Goal: Task Accomplishment & Management: Manage account settings

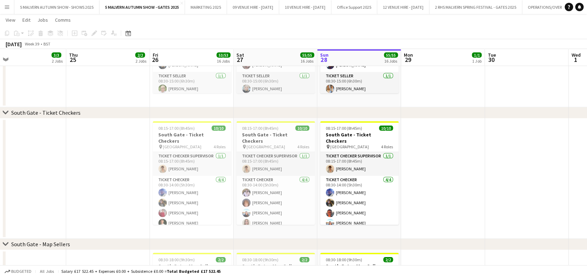
scroll to position [941, 0]
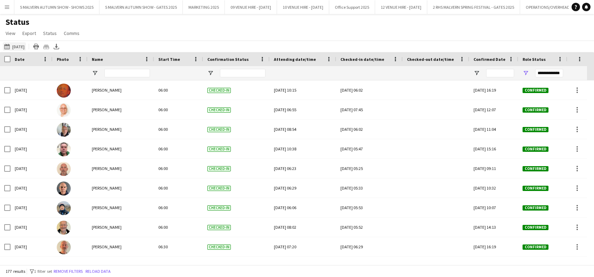
click at [6, 44] on app-icon "This Week" at bounding box center [8, 47] width 8 height 6
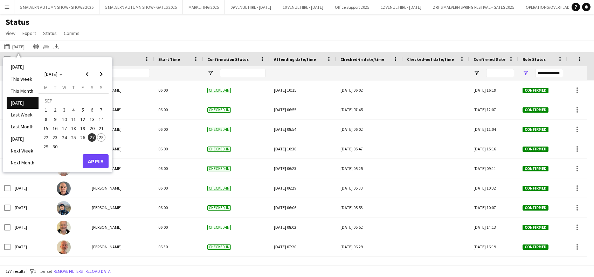
click at [101, 138] on span "28" at bounding box center [101, 137] width 8 height 8
click at [99, 161] on button "Apply" at bounding box center [96, 161] width 26 height 14
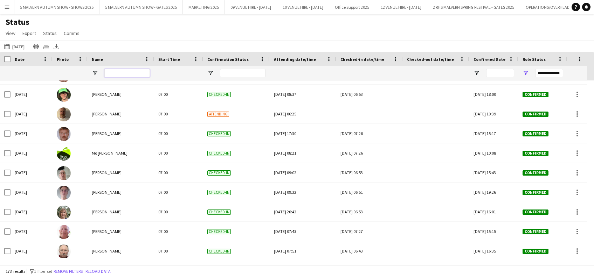
click at [121, 73] on input "Name Filter Input" at bounding box center [126, 73] width 45 height 8
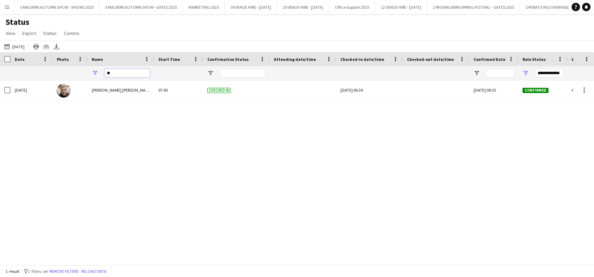
type input "*"
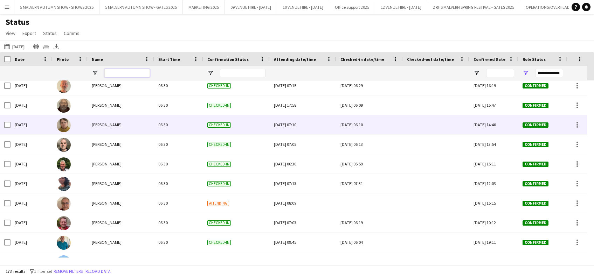
scroll to position [163, 0]
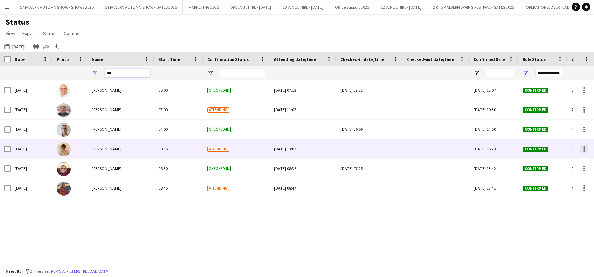
type input "***"
click at [585, 150] on div at bounding box center [584, 149] width 8 height 8
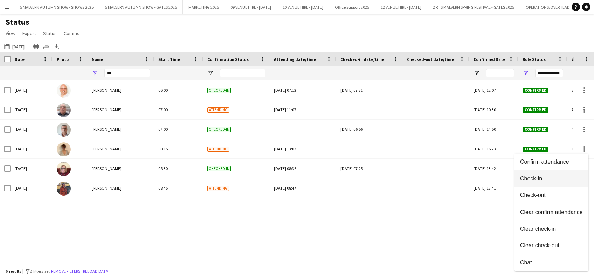
click at [550, 179] on span "Check-in" at bounding box center [551, 178] width 63 height 6
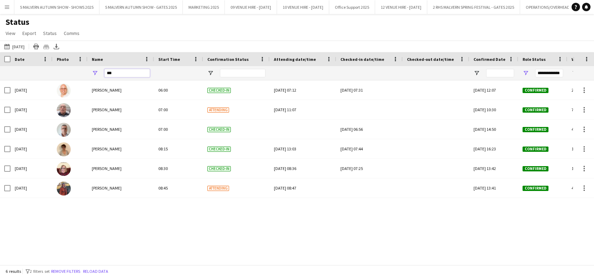
click at [119, 73] on input "***" at bounding box center [126, 73] width 45 height 8
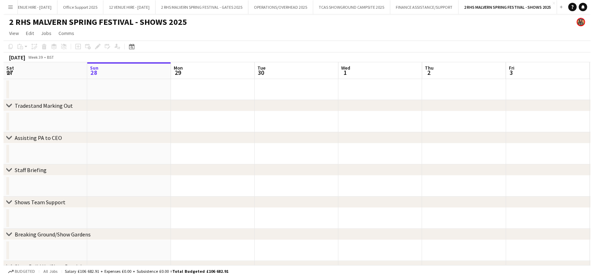
scroll to position [0, 310]
click at [160, 89] on app-date-cell at bounding box center [126, 89] width 84 height 21
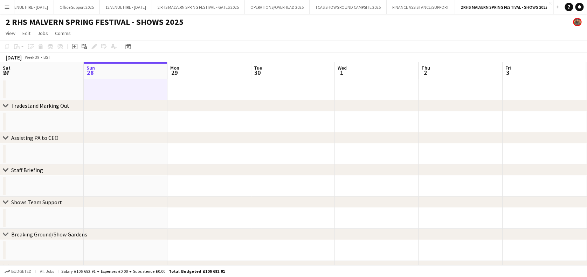
click at [160, 89] on app-date-cell at bounding box center [126, 89] width 84 height 21
click at [6, 6] on app-icon "Menu" at bounding box center [7, 7] width 6 height 6
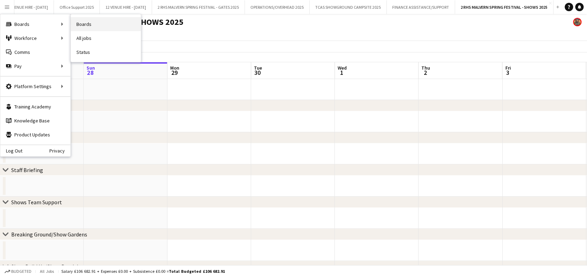
click at [91, 23] on link "Boards" at bounding box center [106, 24] width 70 height 14
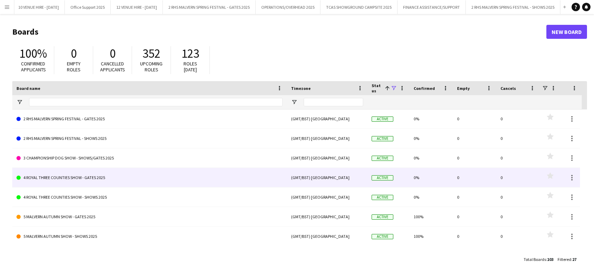
scroll to position [280, 0]
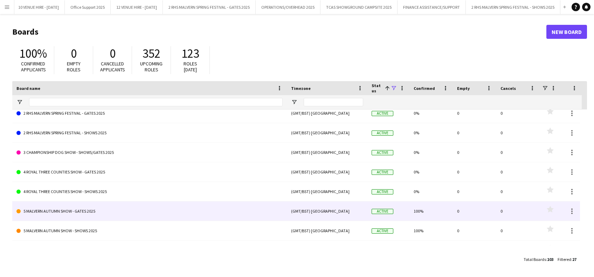
click at [107, 213] on link "5 MALVERN AUTUMN SHOW - GATES 2025" at bounding box center [149, 212] width 266 height 20
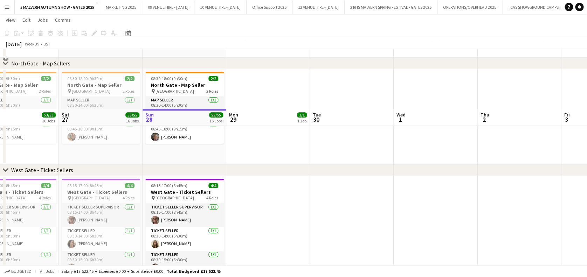
scroll to position [1579, 0]
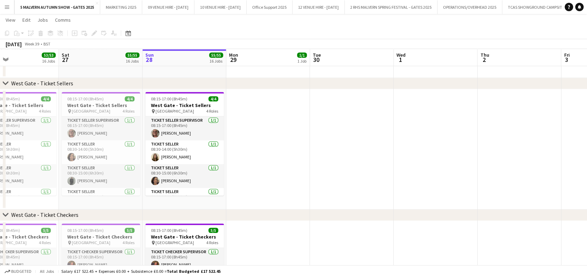
click at [309, 137] on app-date-cell at bounding box center [268, 149] width 84 height 120
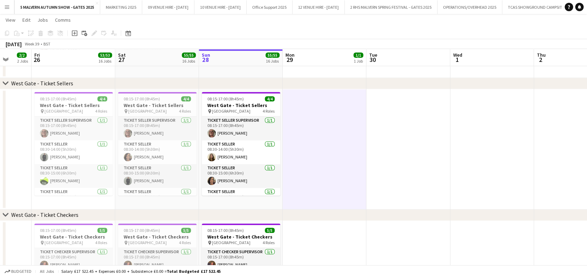
drag, startPoint x: 309, startPoint y: 137, endPoint x: 356, endPoint y: 175, distance: 60.7
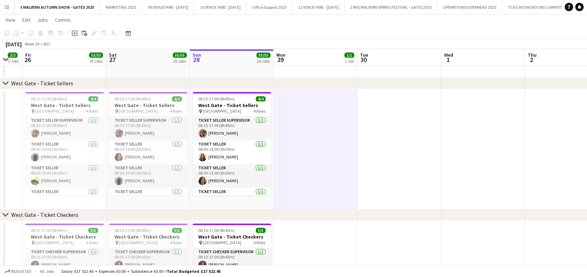
click at [356, 175] on app-date-cell at bounding box center [315, 149] width 84 height 120
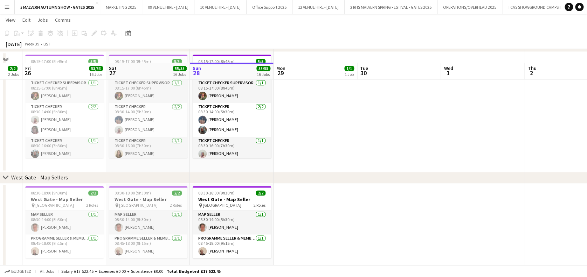
scroll to position [1762, 0]
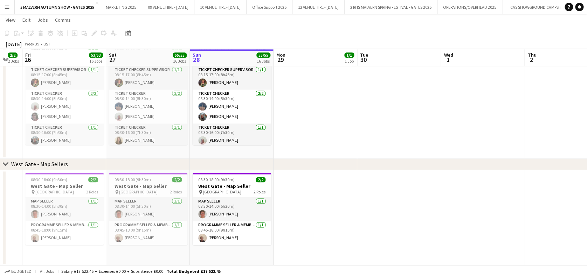
click at [8, 11] on button "Menu" at bounding box center [7, 7] width 14 height 14
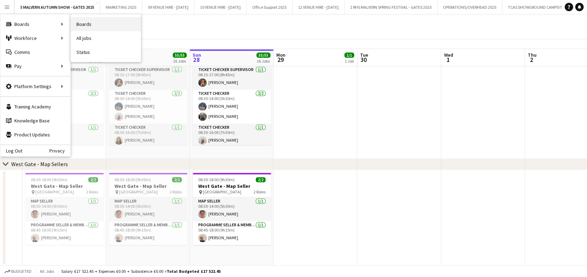
click at [79, 23] on link "Boards" at bounding box center [106, 24] width 70 height 14
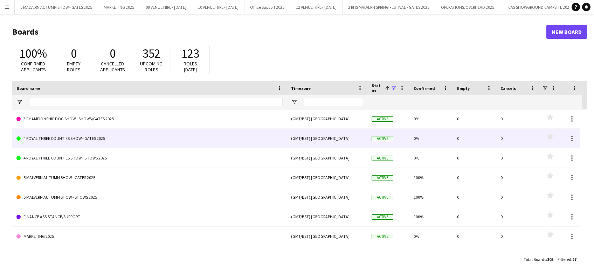
scroll to position [324, 0]
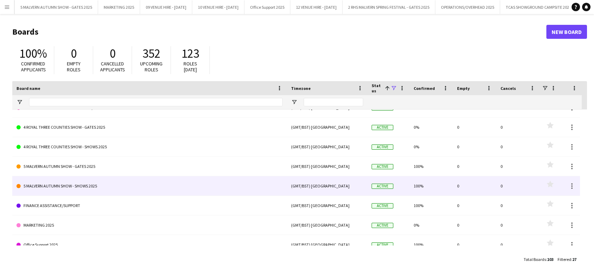
click at [66, 185] on link "5 MALVERN AUTUMN SHOW - SHOWS 2025" at bounding box center [149, 186] width 266 height 20
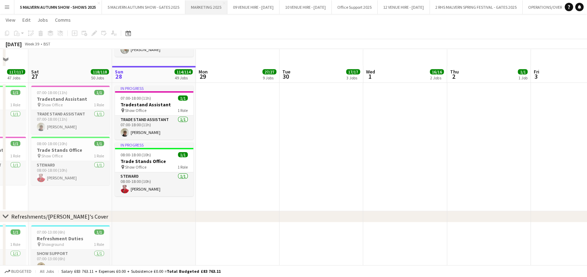
scroll to position [4905, 0]
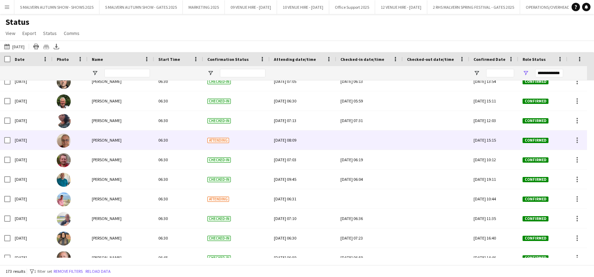
scroll to position [243, 0]
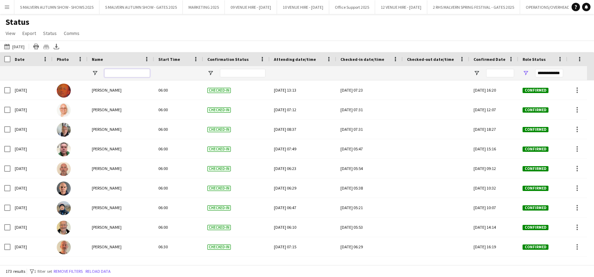
click at [134, 72] on input "Name Filter Input" at bounding box center [126, 73] width 45 height 8
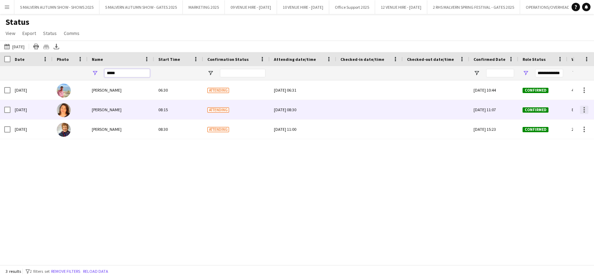
type input "*****"
click at [585, 109] on div at bounding box center [584, 110] width 8 height 8
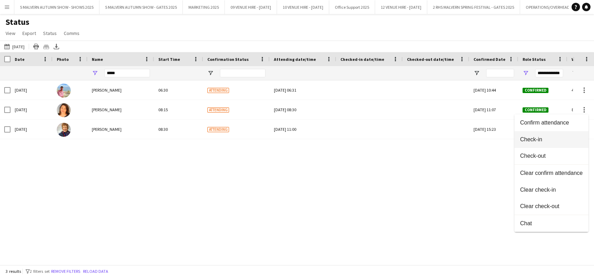
click at [547, 139] on span "Check-in" at bounding box center [551, 139] width 63 height 6
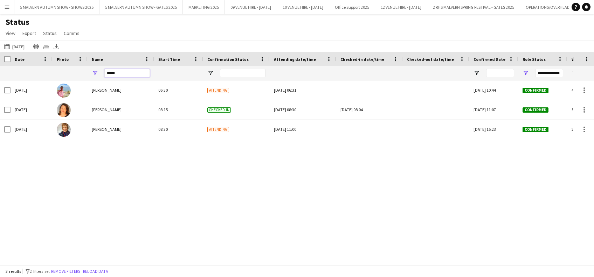
click at [124, 69] on input "*****" at bounding box center [126, 73] width 45 height 8
type input "*"
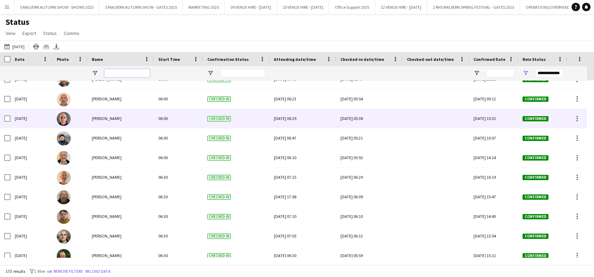
scroll to position [82, 0]
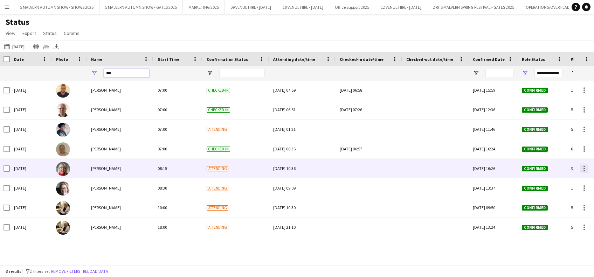
type input "***"
click at [582, 170] on div at bounding box center [584, 168] width 8 height 8
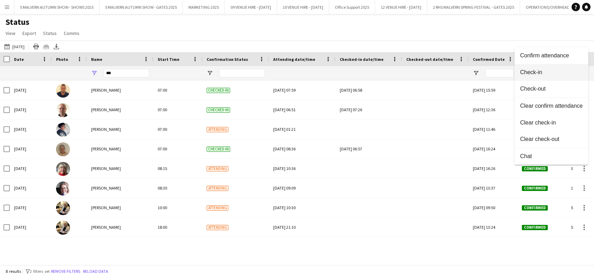
click at [542, 73] on span "Check-in" at bounding box center [551, 72] width 63 height 6
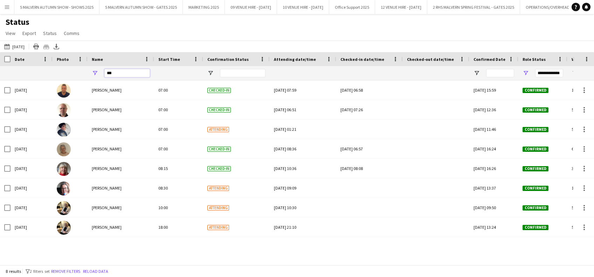
click at [120, 75] on input "***" at bounding box center [126, 73] width 45 height 8
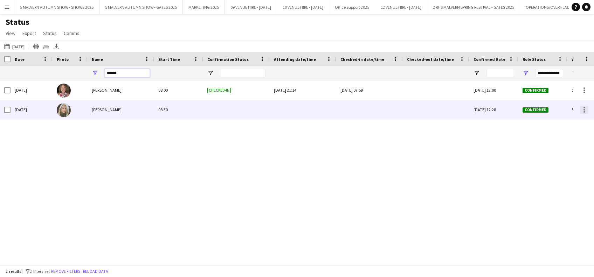
type input "******"
click at [584, 113] on div at bounding box center [584, 110] width 8 height 8
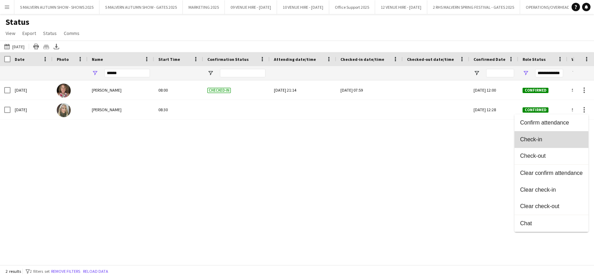
click at [535, 141] on span "Check-in" at bounding box center [551, 139] width 63 height 6
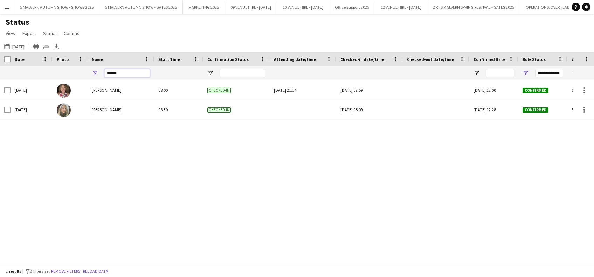
click at [125, 73] on input "******" at bounding box center [126, 73] width 45 height 8
type input "*"
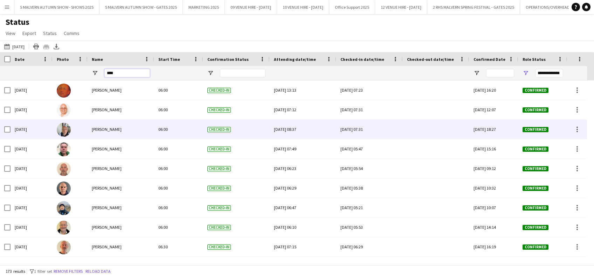
type input "*****"
type input "***"
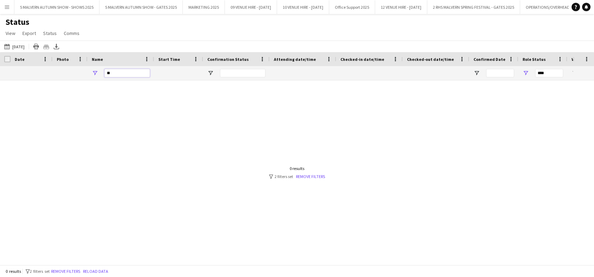
type input "*"
type input "**********"
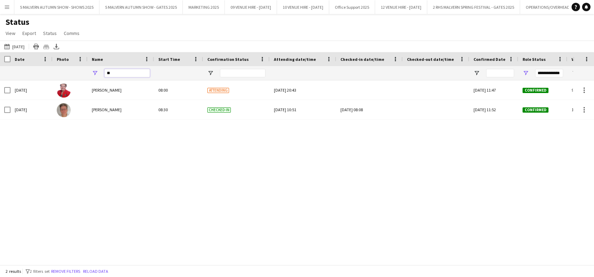
type input "*"
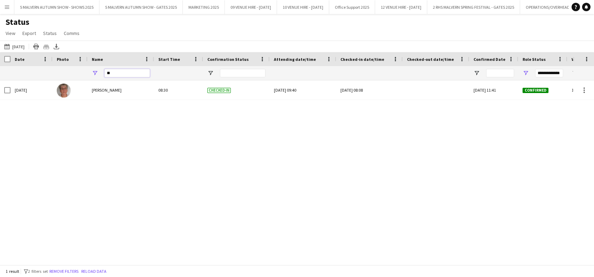
type input "*"
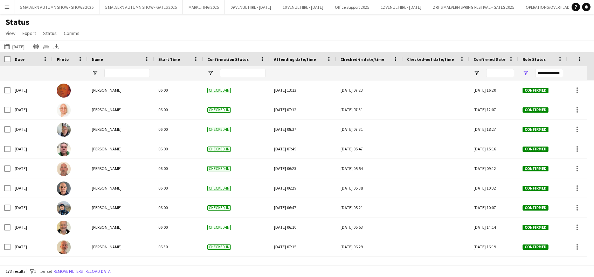
click at [126, 39] on div "Status View Views Default view MAS name tags New view Update view Delete view E…" at bounding box center [297, 29] width 594 height 24
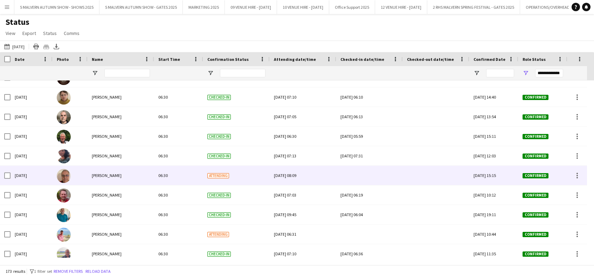
scroll to position [188, 0]
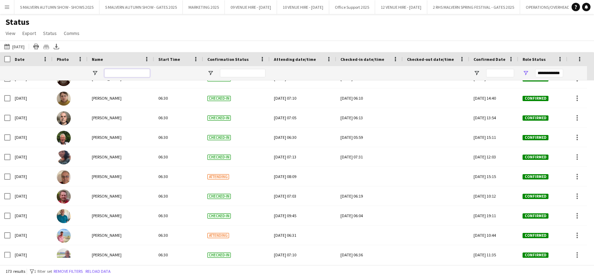
click at [134, 75] on input "Name Filter Input" at bounding box center [126, 73] width 45 height 8
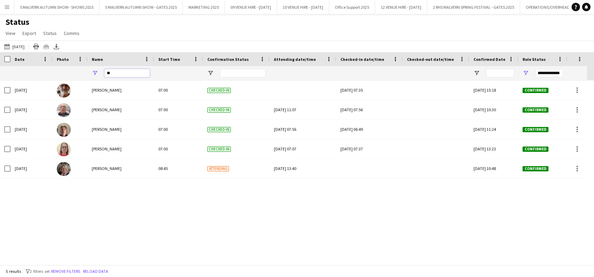
scroll to position [0, 0]
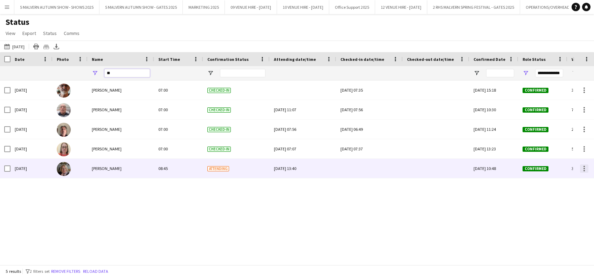
type input "**"
click at [584, 167] on div at bounding box center [583, 166] width 1 height 1
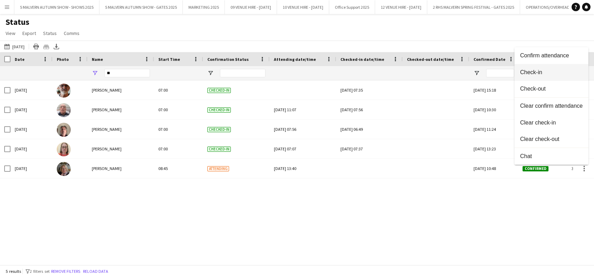
click at [529, 73] on span "Check-in" at bounding box center [551, 72] width 63 height 6
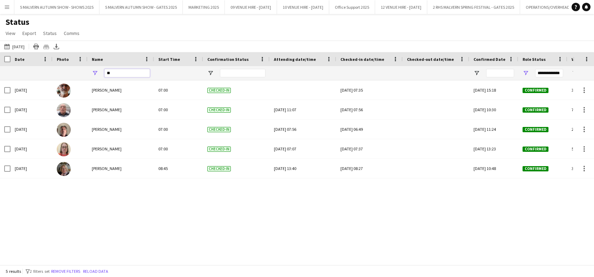
click at [113, 71] on input "**" at bounding box center [126, 73] width 45 height 8
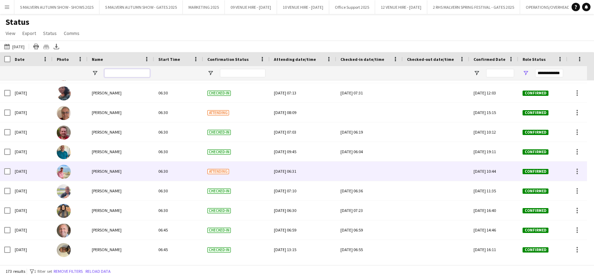
scroll to position [254, 0]
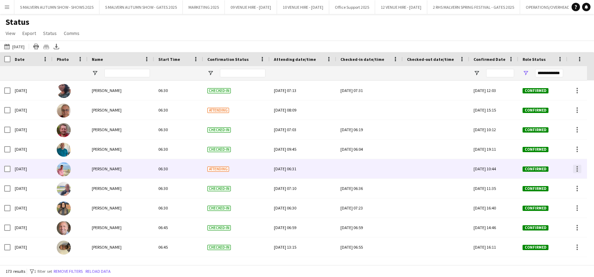
click at [575, 171] on div at bounding box center [577, 169] width 8 height 8
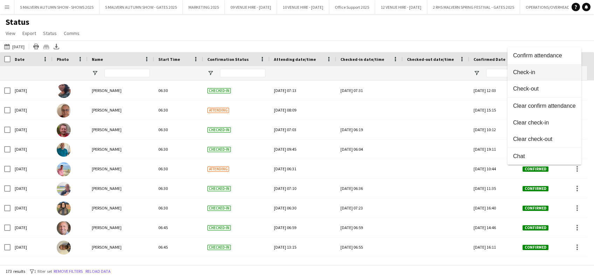
click at [536, 72] on span "Check-in" at bounding box center [544, 72] width 63 height 6
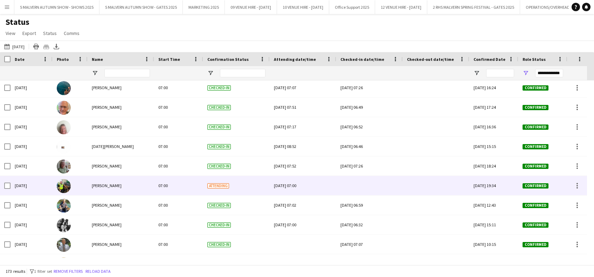
scroll to position [0, 0]
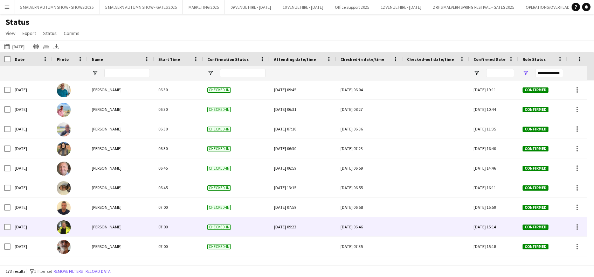
scroll to position [374, 0]
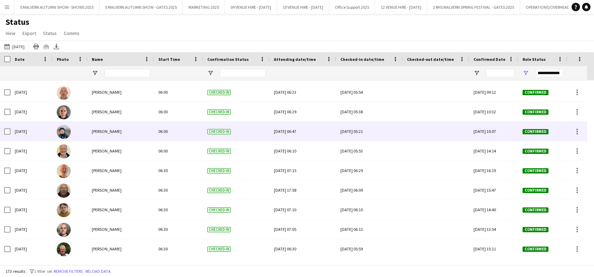
scroll to position [66, 0]
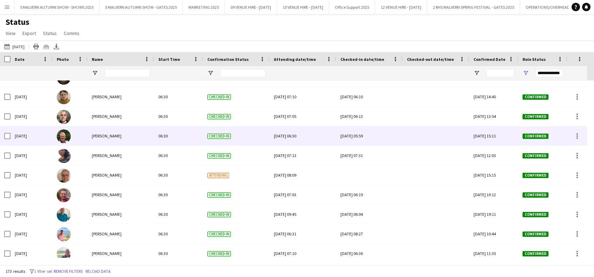
click at [170, 137] on div "06:30" at bounding box center [178, 135] width 49 height 19
